Goal: Information Seeking & Learning: Learn about a topic

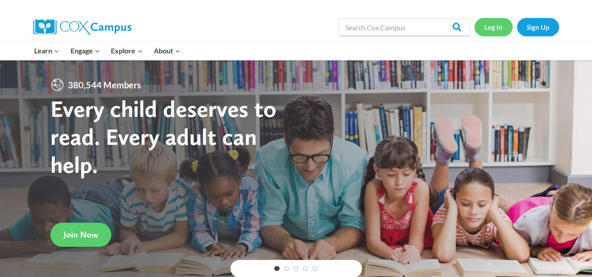
click at [494, 26] on link "Log In" at bounding box center [494, 27] width 38 height 18
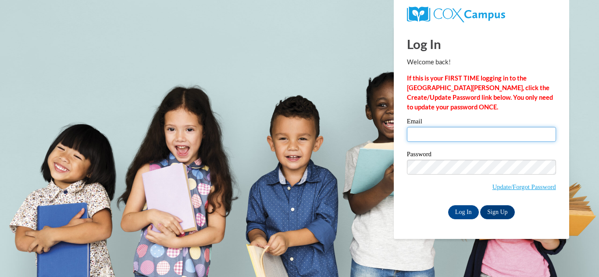
type input "snorwood@gocats.org"
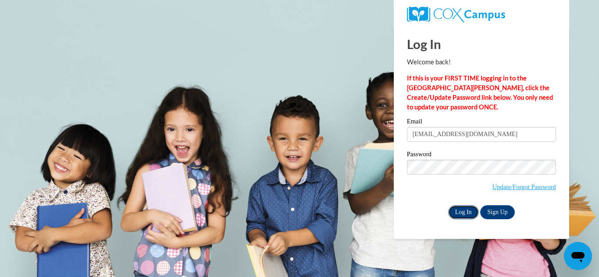
click at [458, 213] on input "Log In" at bounding box center [463, 213] width 31 height 14
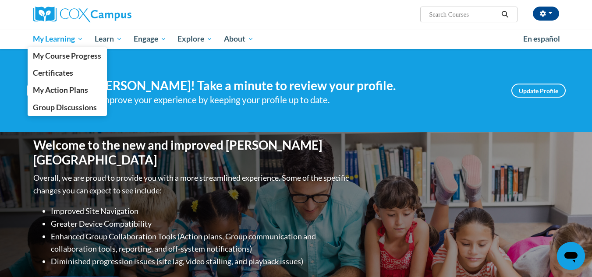
click at [60, 39] on span "My Learning" at bounding box center [58, 39] width 50 height 11
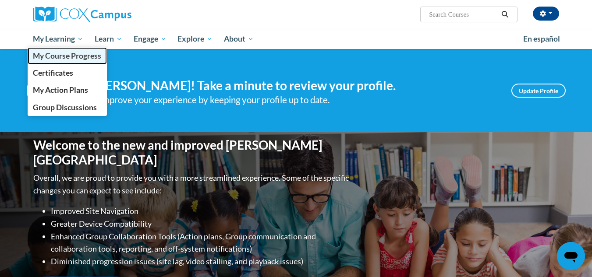
click at [57, 57] on span "My Course Progress" at bounding box center [67, 55] width 68 height 9
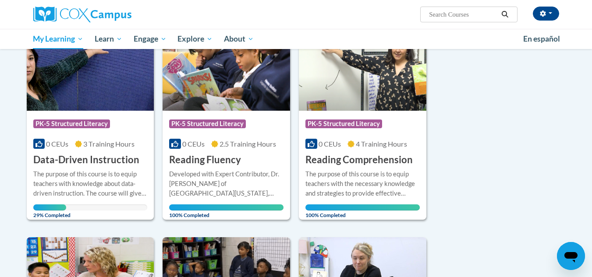
scroll to position [139, 0]
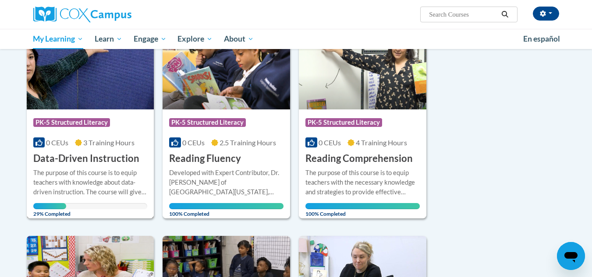
click at [56, 168] on div "The purpose of this course is to equip teachers with knowledge about data-drive…" at bounding box center [90, 182] width 114 height 29
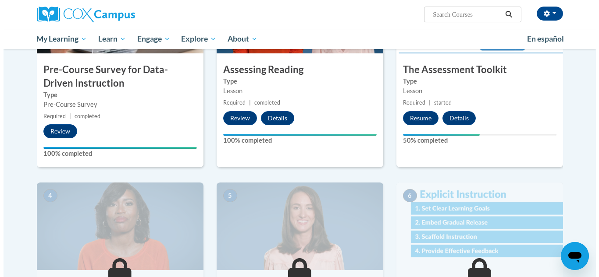
scroll to position [263, 0]
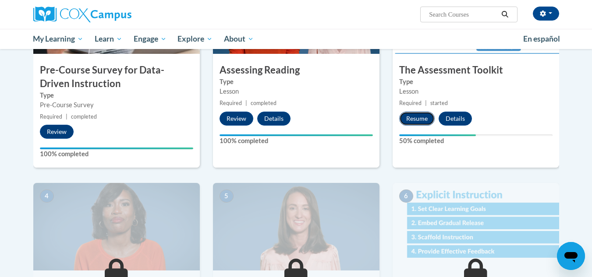
click at [411, 117] on button "Resume" at bounding box center [417, 119] width 36 height 14
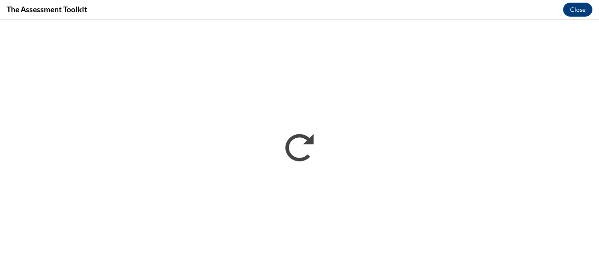
scroll to position [0, 0]
